Goal: Information Seeking & Learning: Understand process/instructions

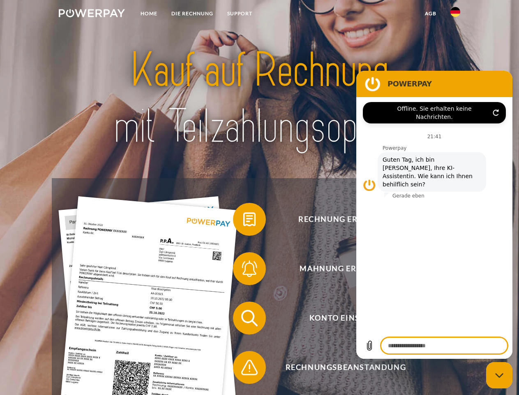
click at [92, 14] on img at bounding box center [92, 13] width 66 height 8
click at [455, 14] on img at bounding box center [456, 12] width 10 height 10
click at [430, 14] on link "agb" at bounding box center [430, 13] width 25 height 15
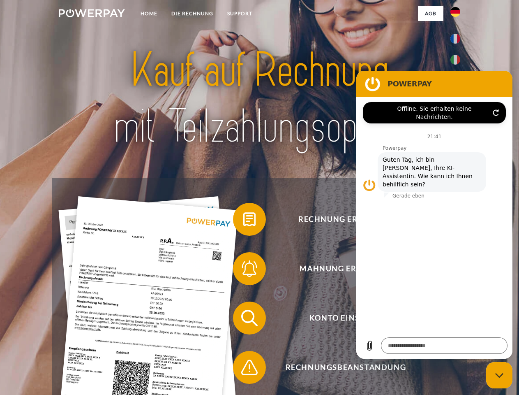
click at [243, 221] on span at bounding box center [237, 219] width 41 height 41
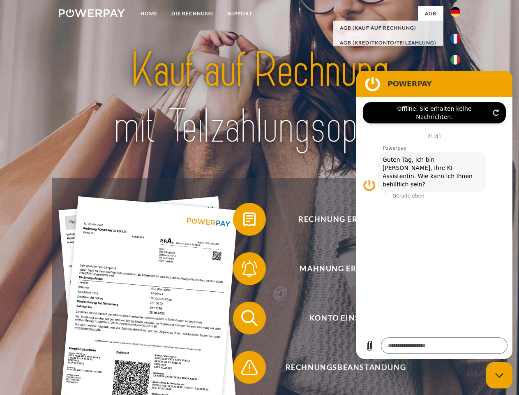
click at [243, 270] on span at bounding box center [237, 268] width 41 height 41
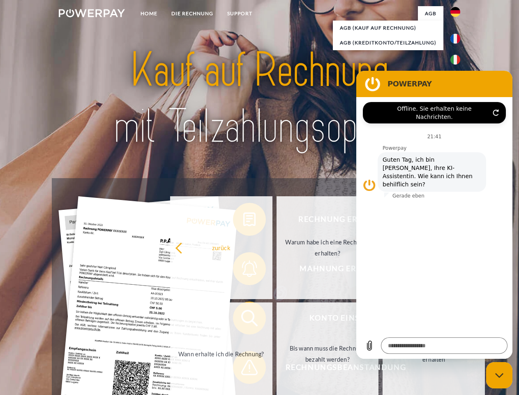
click at [277, 319] on link "Bis wann muss die Rechnung bezahlt werden?" at bounding box center [328, 353] width 102 height 103
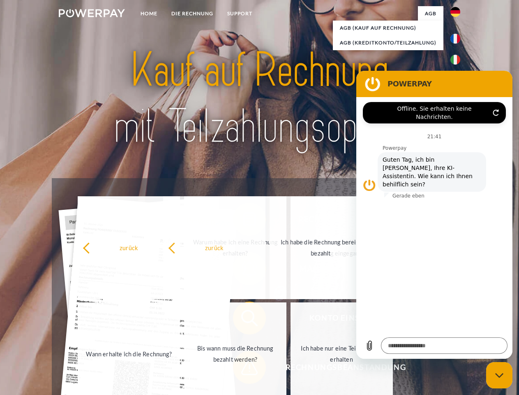
click at [243, 369] on span at bounding box center [237, 367] width 41 height 41
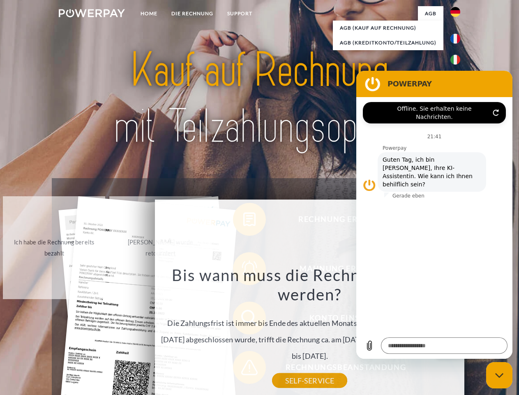
click at [499, 375] on icon "Messaging-Fenster schließen" at bounding box center [499, 374] width 9 height 5
type textarea "*"
